Goal: Navigation & Orientation: Find specific page/section

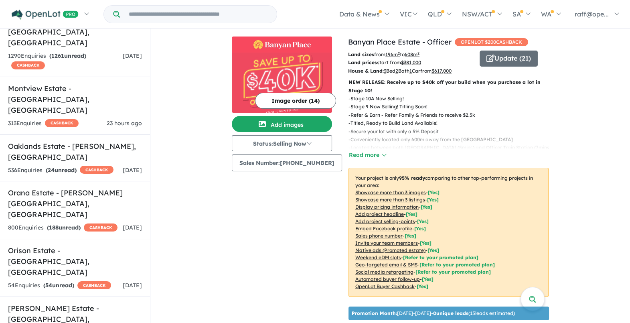
scroll to position [682, 0]
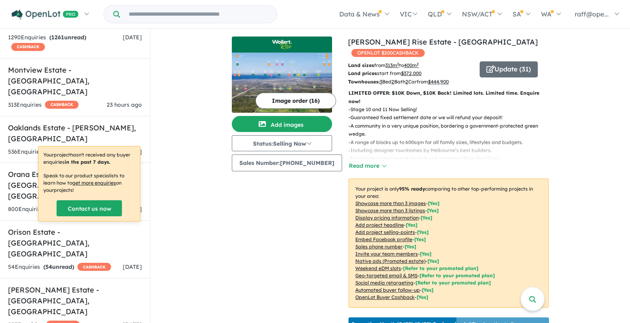
click at [355, 161] on button "Read more" at bounding box center [368, 165] width 38 height 9
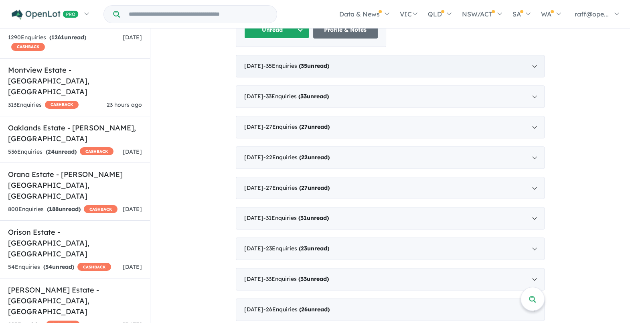
scroll to position [701, 0]
click at [529, 55] on div "[DATE] - 35 Enquir ies ( 35 unread)" at bounding box center [390, 66] width 309 height 22
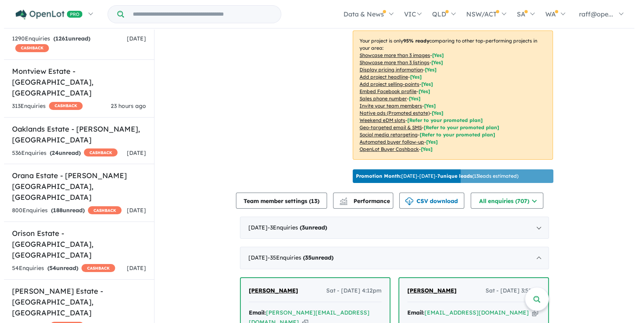
scroll to position [220, 0]
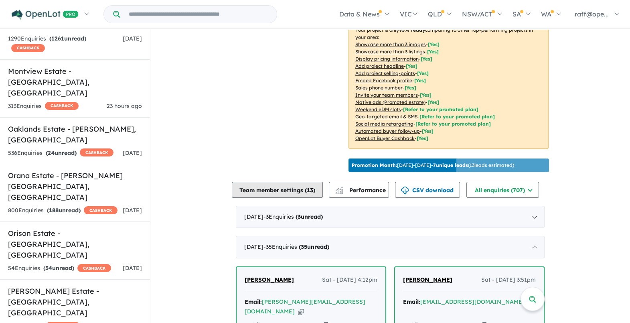
click at [286, 186] on button "Team member settings ( 13 )" at bounding box center [277, 190] width 91 height 16
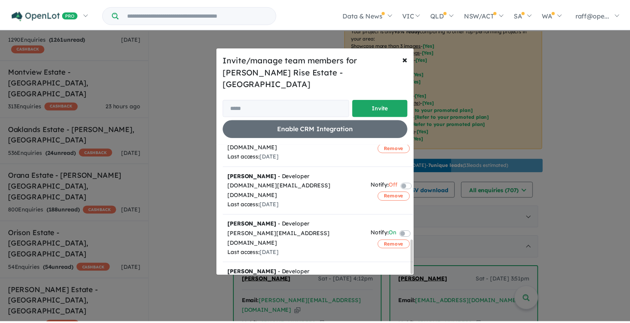
scroll to position [363, 0]
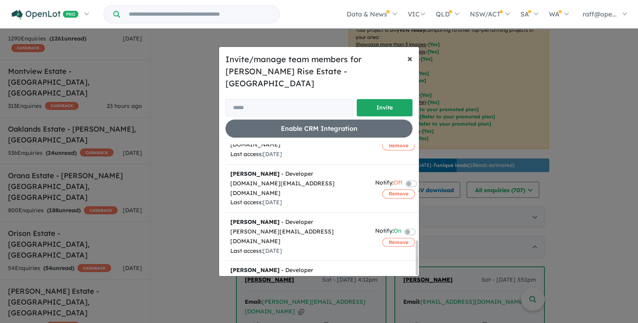
drag, startPoint x: 407, startPoint y: 64, endPoint x: 403, endPoint y: 61, distance: 5.7
click at [407, 64] on span "×" at bounding box center [409, 58] width 5 height 12
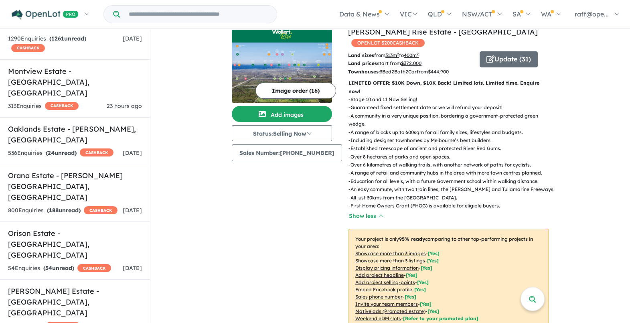
scroll to position [0, 0]
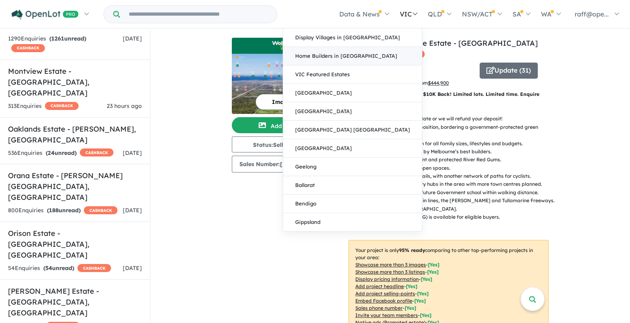
click at [366, 59] on link "Home Builders in [GEOGRAPHIC_DATA]" at bounding box center [352, 56] width 139 height 18
